Goal: Navigation & Orientation: Find specific page/section

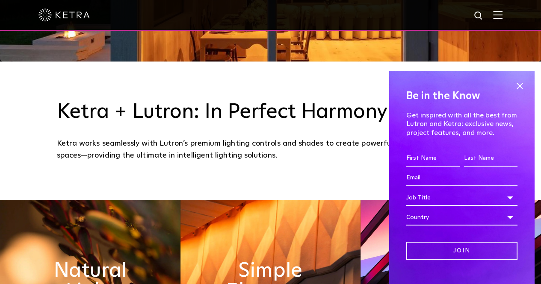
scroll to position [222, 0]
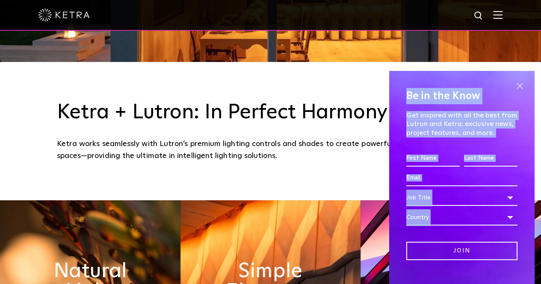
drag, startPoint x: 394, startPoint y: 92, endPoint x: 512, endPoint y: 89, distance: 118.0
click at [512, 89] on div "Be in the Know Get inspired with all the best from Lutron and Ketra: exclusive …" at bounding box center [461, 177] width 145 height 213
click at [516, 78] on div "Be in the Know Get inspired with all the best from Lutron and Ketra: exclusive …" at bounding box center [461, 177] width 145 height 213
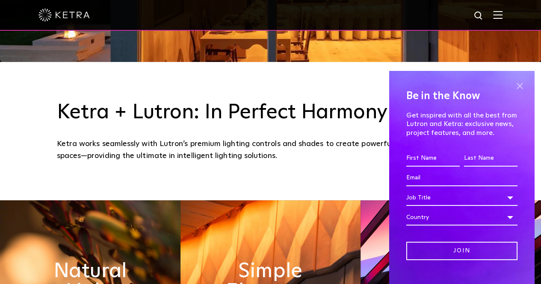
click at [513, 82] on span at bounding box center [519, 85] width 13 height 13
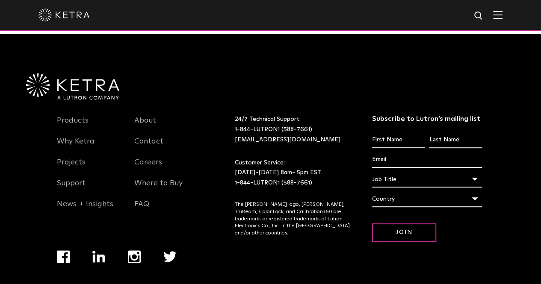
scroll to position [1772, 0]
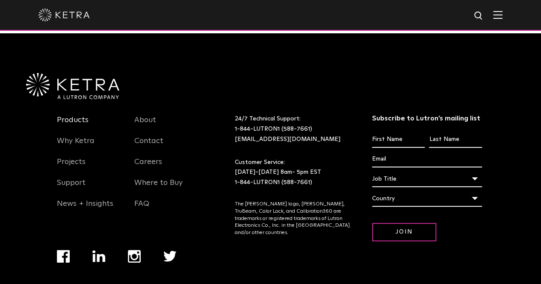
click at [68, 122] on link "Products" at bounding box center [73, 125] width 32 height 20
